Goal: Transaction & Acquisition: Subscribe to service/newsletter

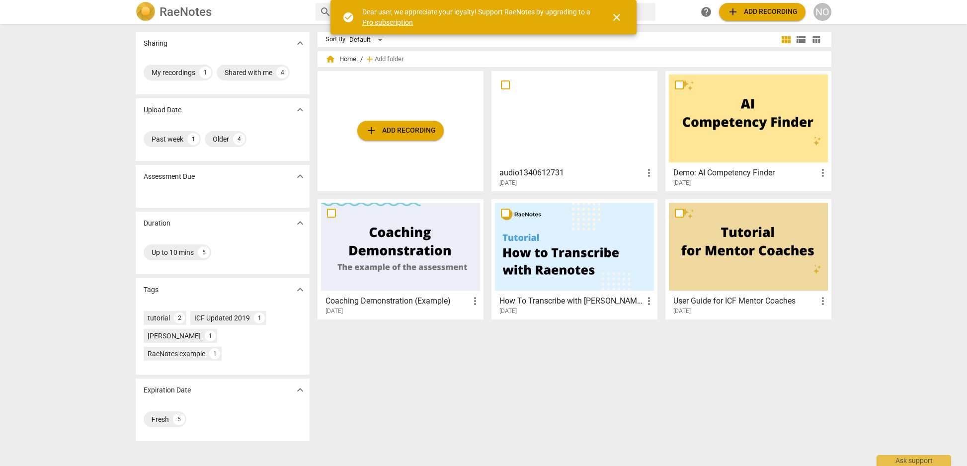
click at [390, 22] on link "Pro subscription" at bounding box center [387, 22] width 51 height 8
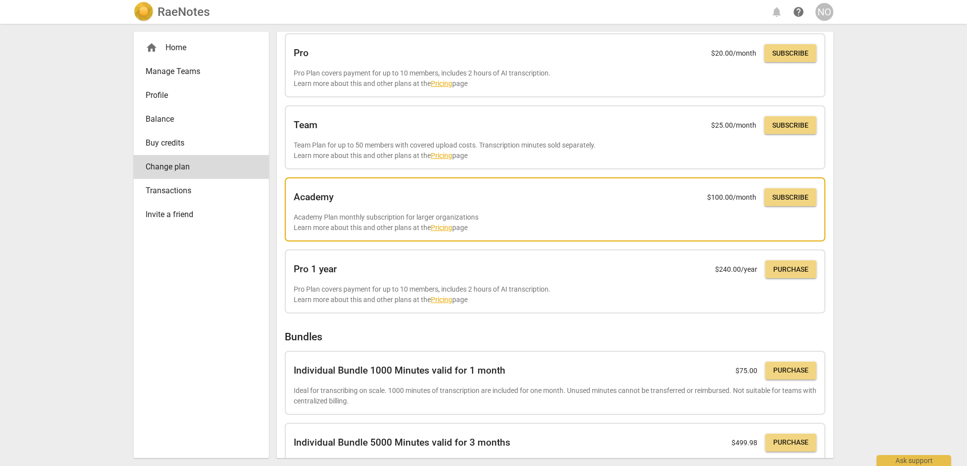
scroll to position [152, 0]
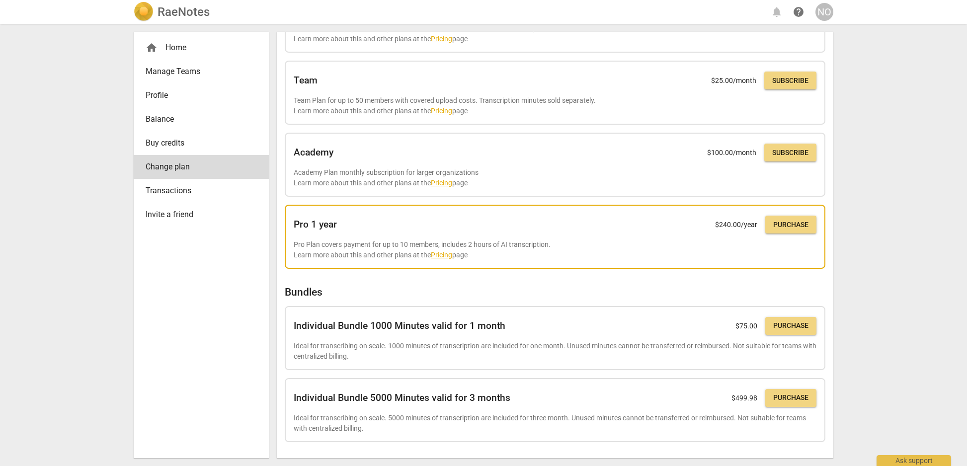
click at [306, 229] on h2 "Pro 1 year" at bounding box center [315, 224] width 43 height 11
click at [441, 255] on link "Pricing" at bounding box center [441, 255] width 21 height 8
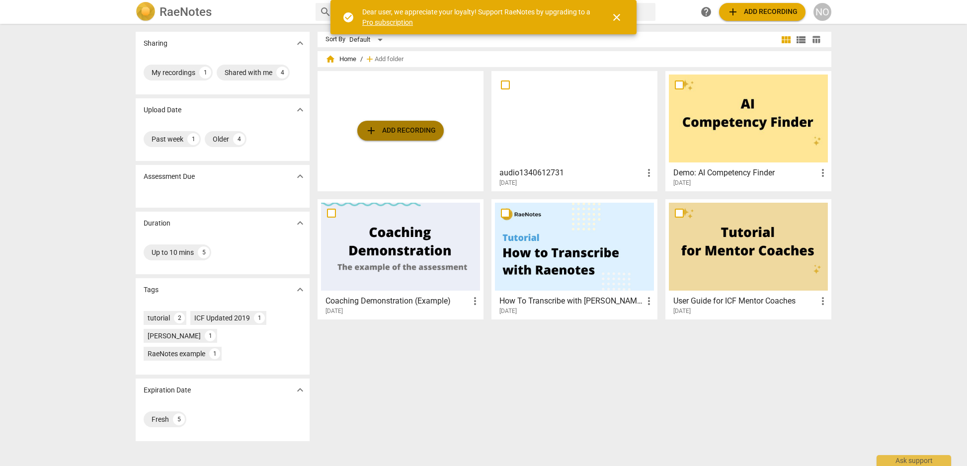
click at [404, 126] on span "add Add recording" at bounding box center [400, 131] width 71 height 12
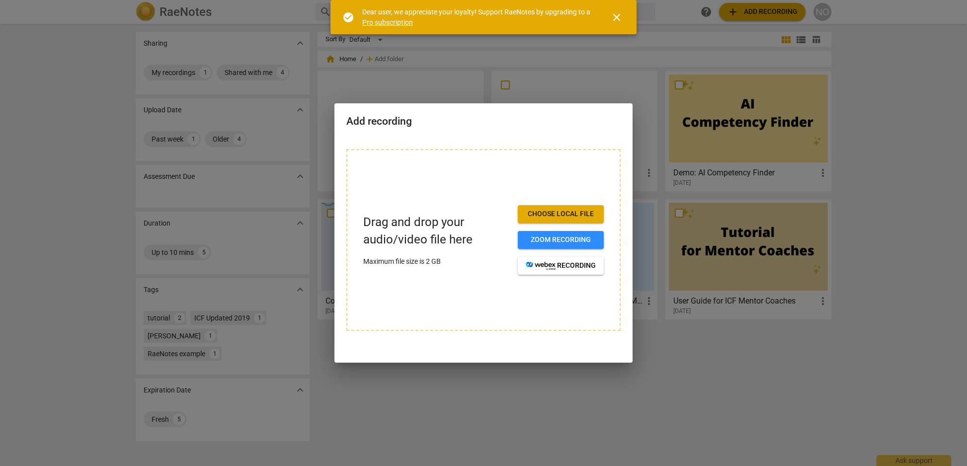
click at [615, 17] on span "close" at bounding box center [617, 17] width 12 height 12
